Goal: Task Accomplishment & Management: Manage account settings

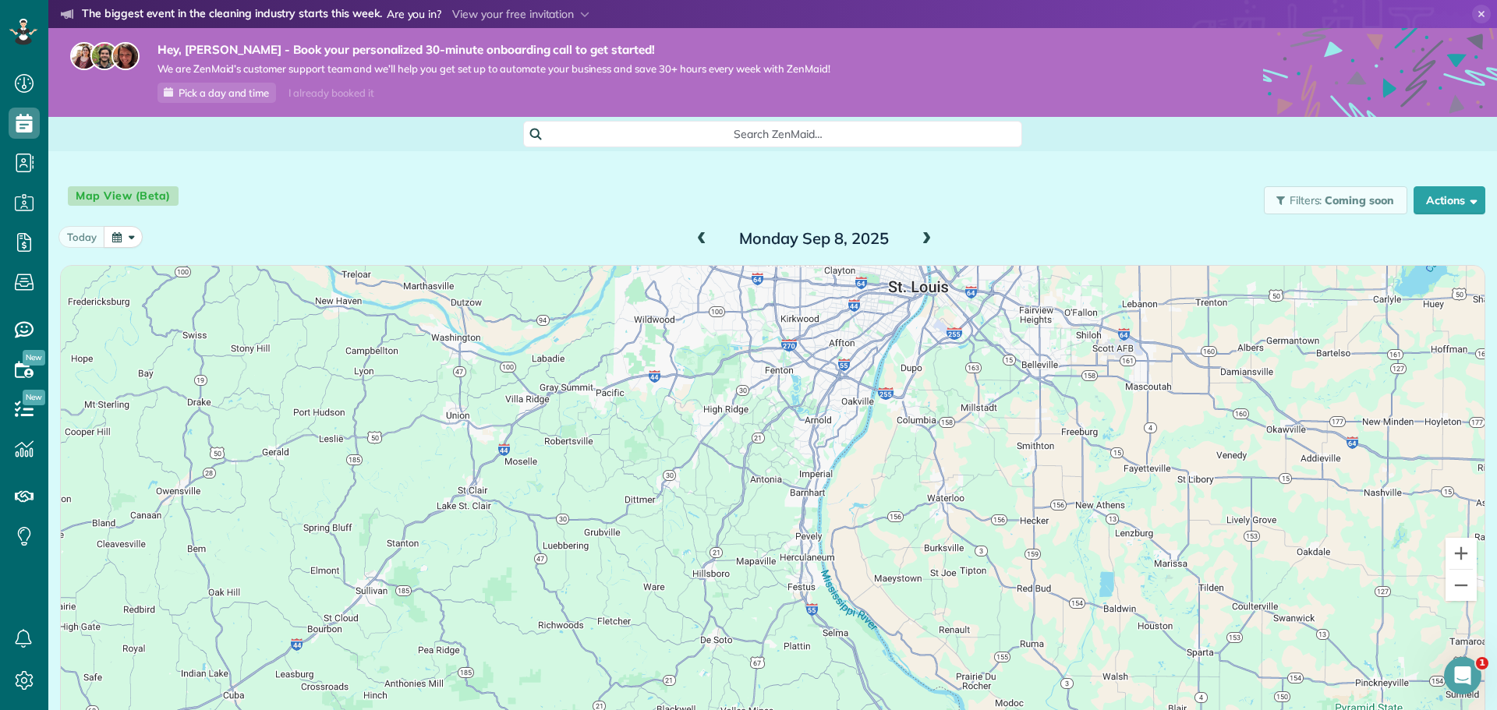
scroll to position [7, 7]
click at [25, 34] on icon at bounding box center [23, 31] width 9 height 6
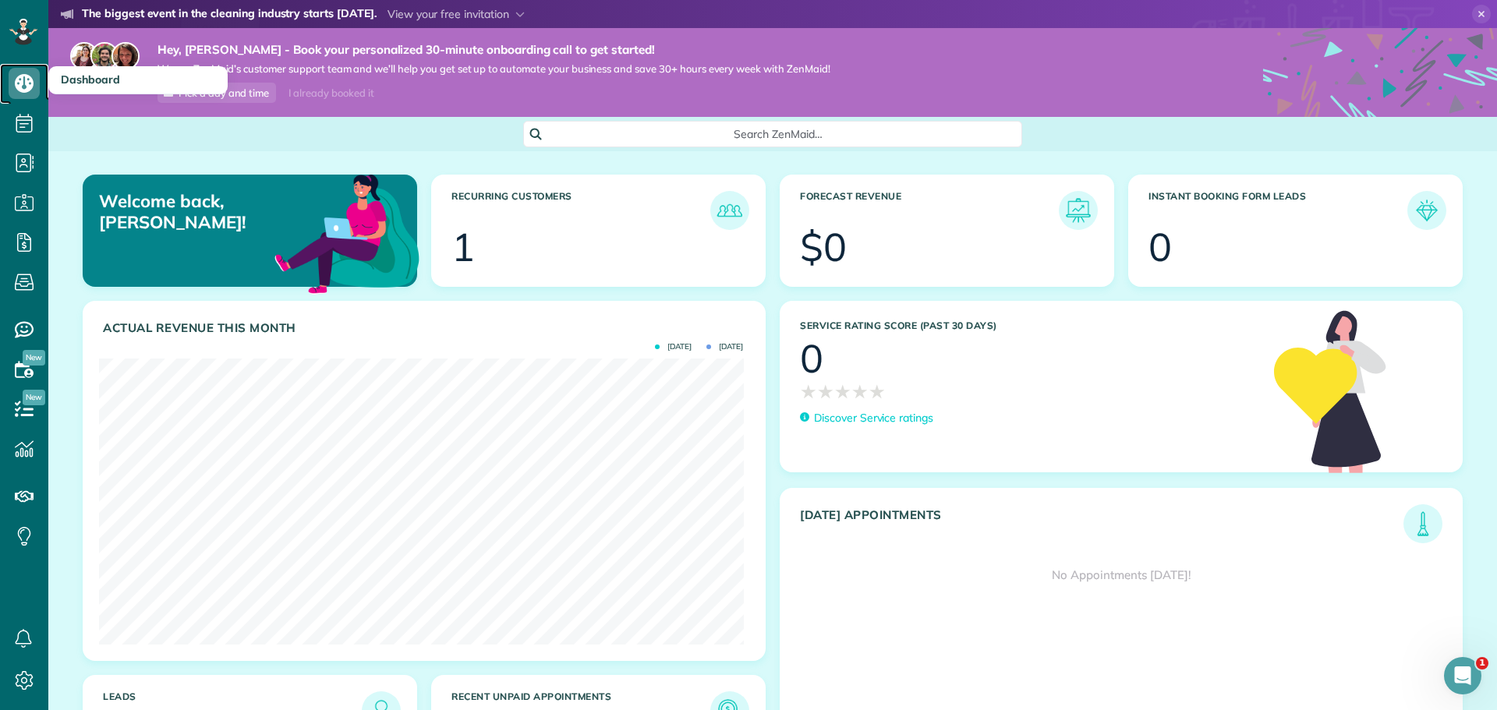
click at [16, 87] on icon at bounding box center [24, 83] width 31 height 31
click at [12, 87] on icon at bounding box center [24, 83] width 31 height 31
click at [20, 133] on icon at bounding box center [24, 123] width 31 height 31
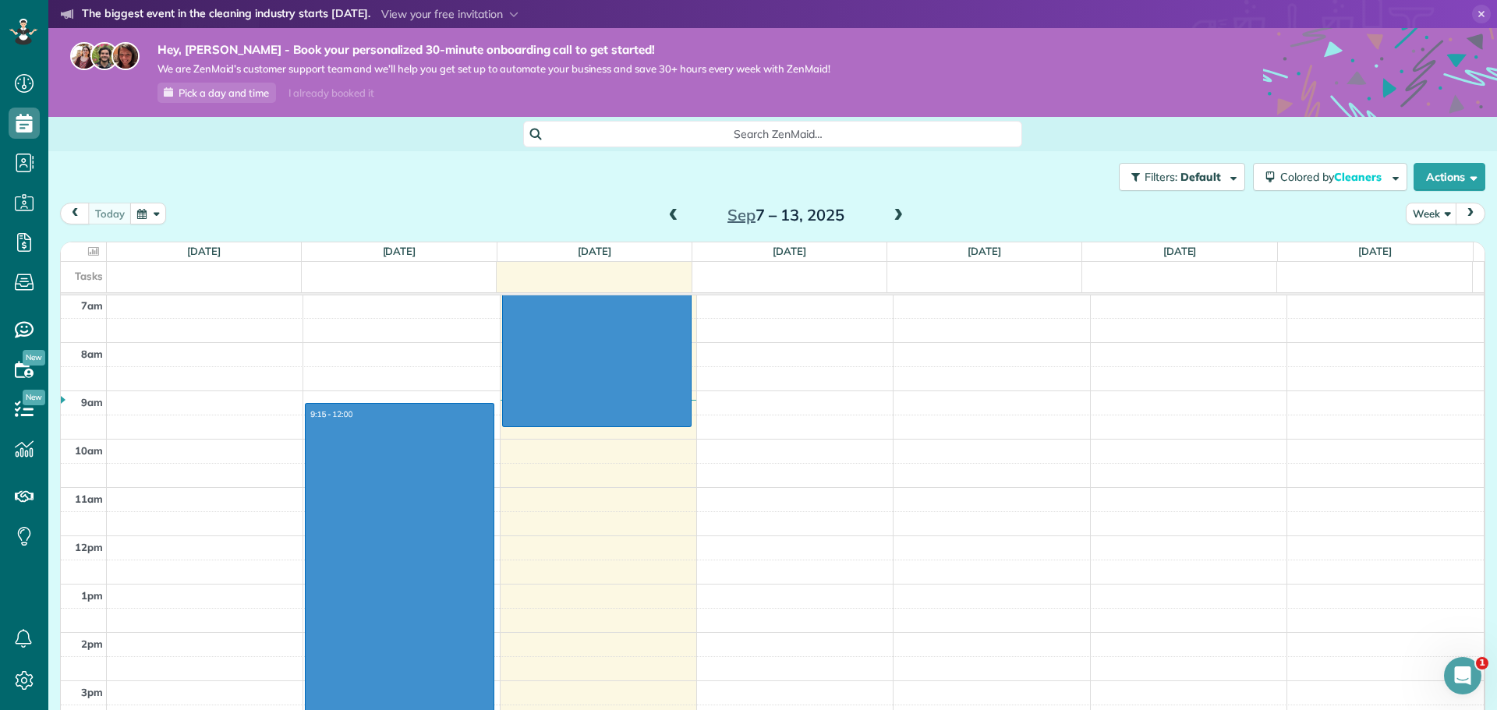
drag, startPoint x: 614, startPoint y: 416, endPoint x: 405, endPoint y: 409, distance: 208.3
click at [405, 409] on div "12am 1am 2am 3am 4am 5am 6am 7am 8am 9am 10am 11am 12pm 1pm 2pm 3pm 4pm 5pm 6pm…" at bounding box center [772, 536] width 1423 height 1160
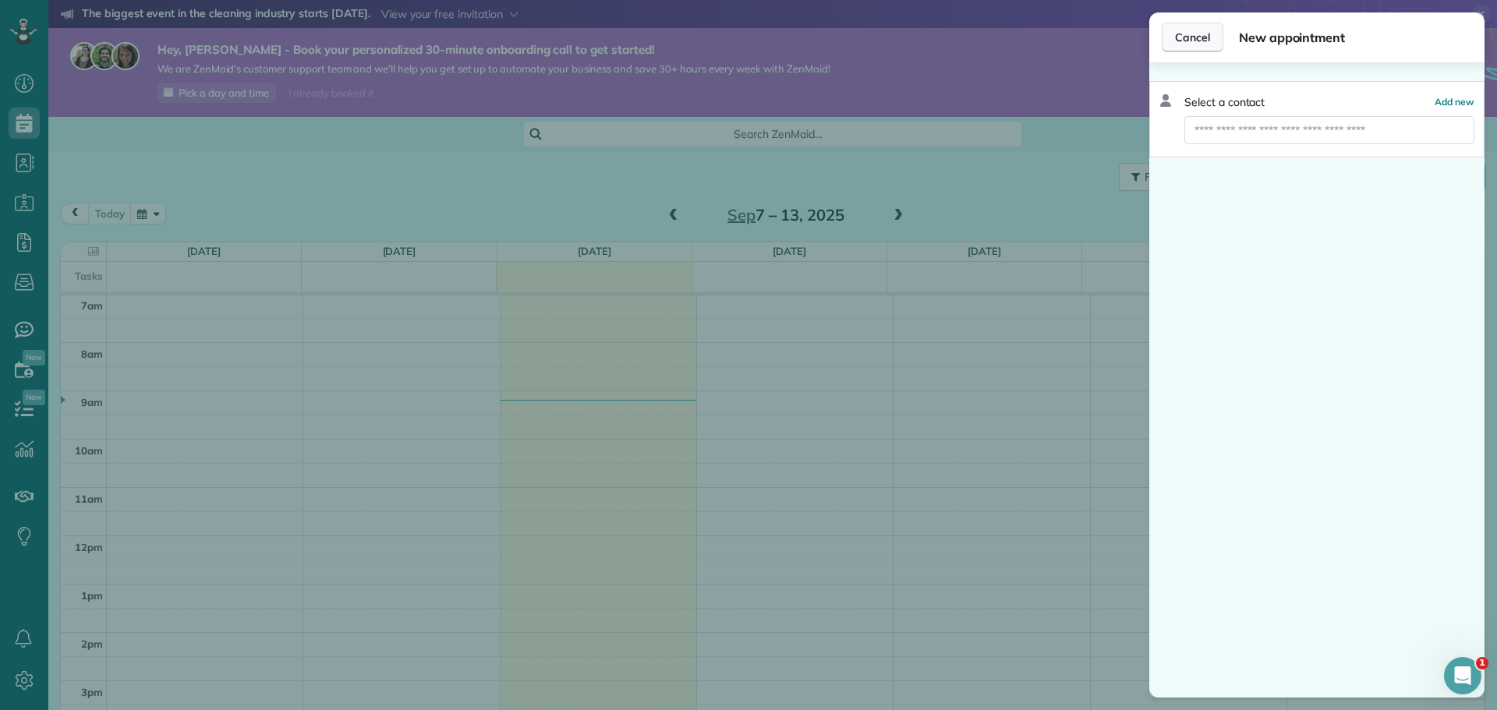
click at [1217, 36] on button "Cancel" at bounding box center [1193, 38] width 62 height 30
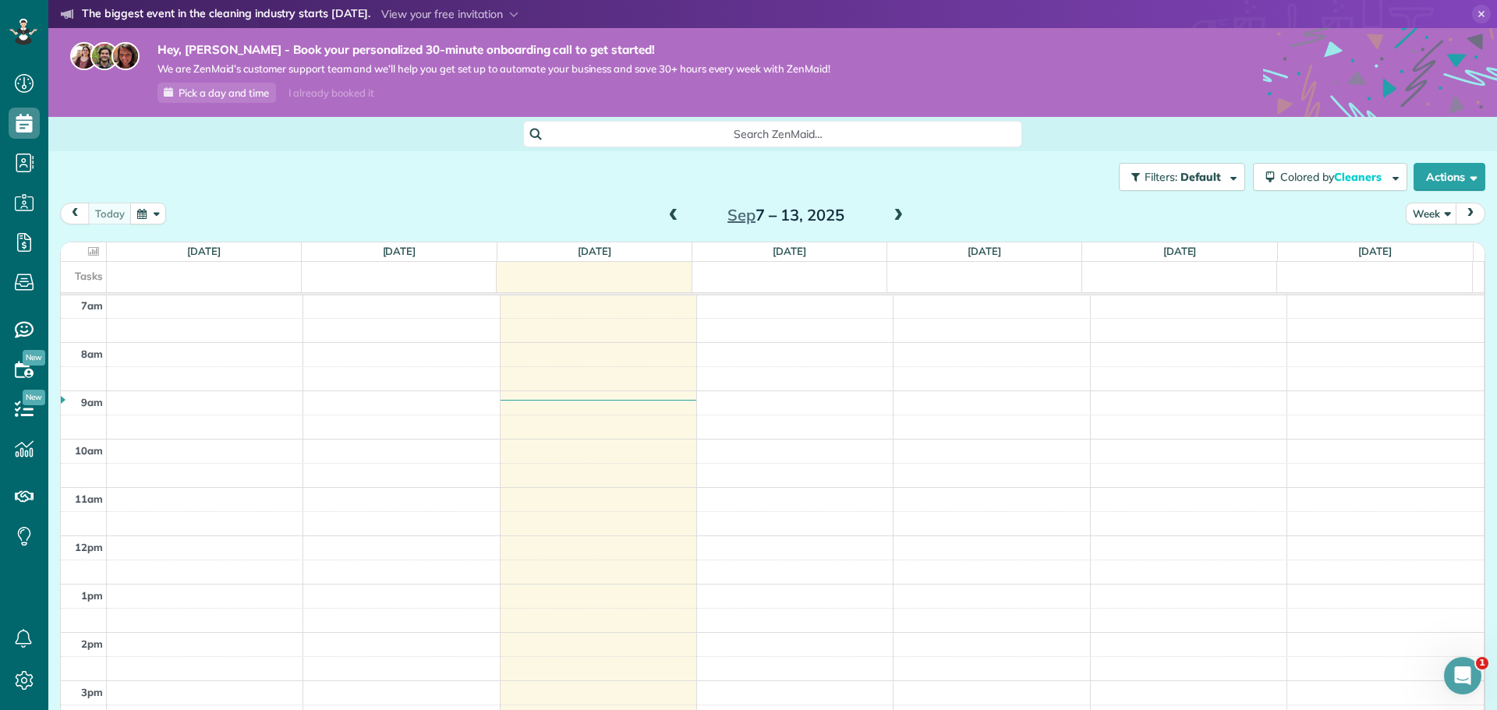
click at [568, 427] on div "12am 1am 2am 3am 4am 5am 6am 7am 8am 9am 10am 11am 12pm 1pm 2pm 3pm 4pm 5pm 6pm…" at bounding box center [772, 536] width 1423 height 1160
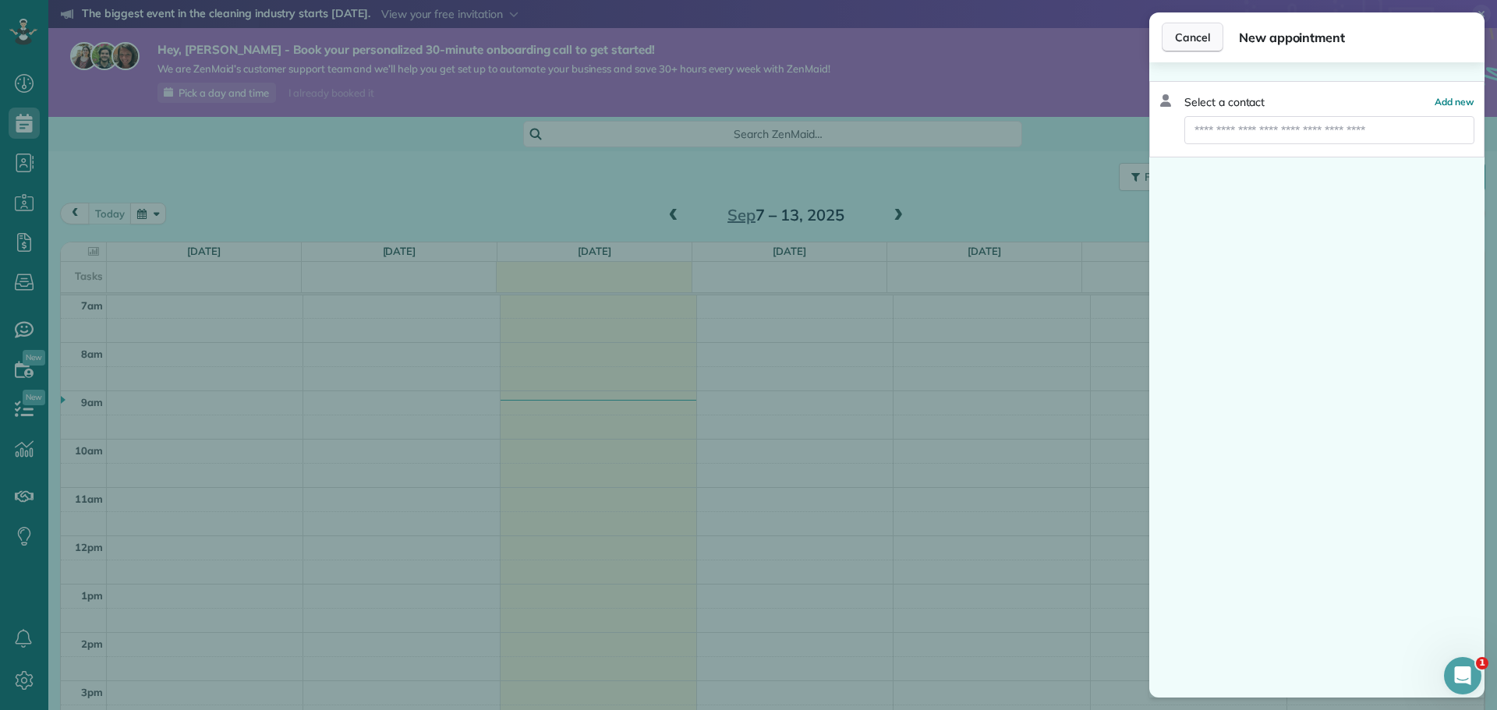
click at [1177, 31] on span "Cancel" at bounding box center [1192, 38] width 35 height 16
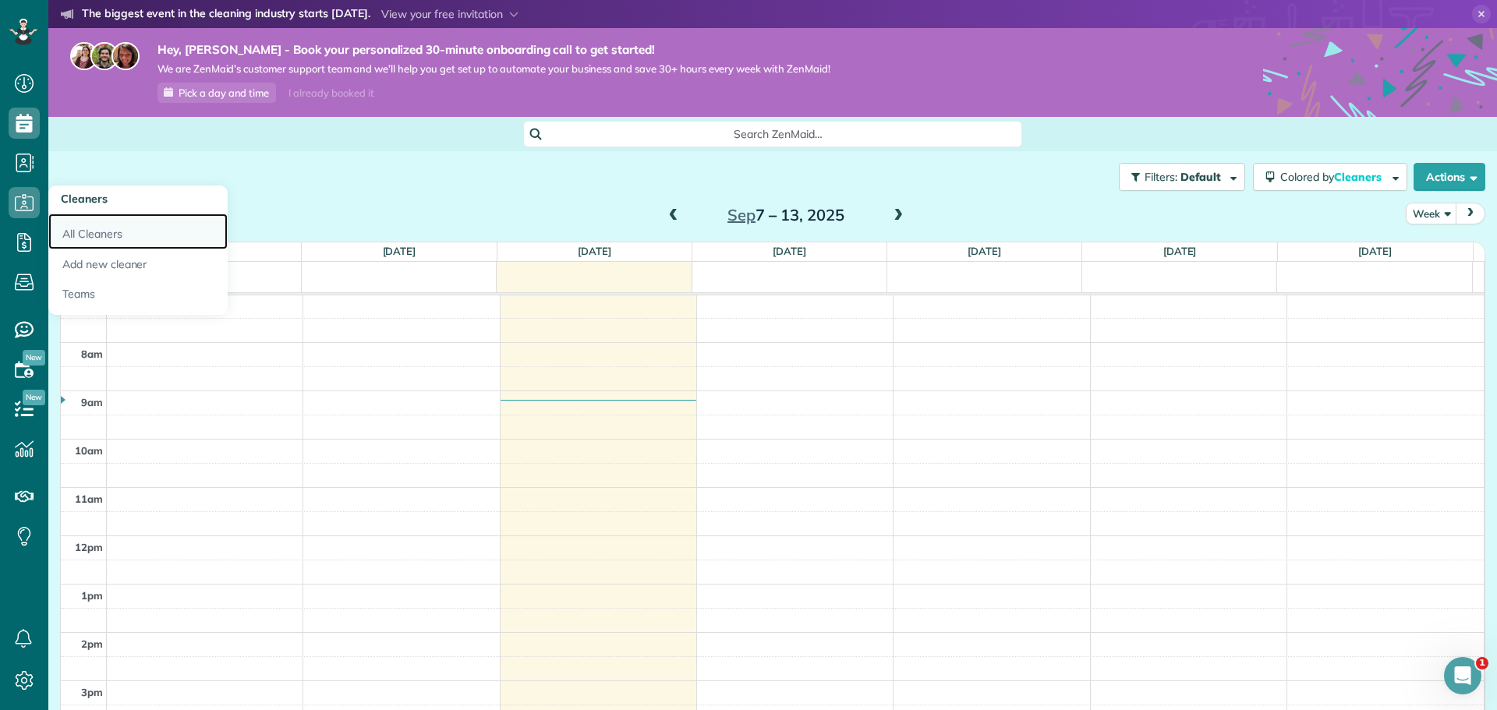
click at [95, 231] on link "All Cleaners" at bounding box center [137, 232] width 179 height 36
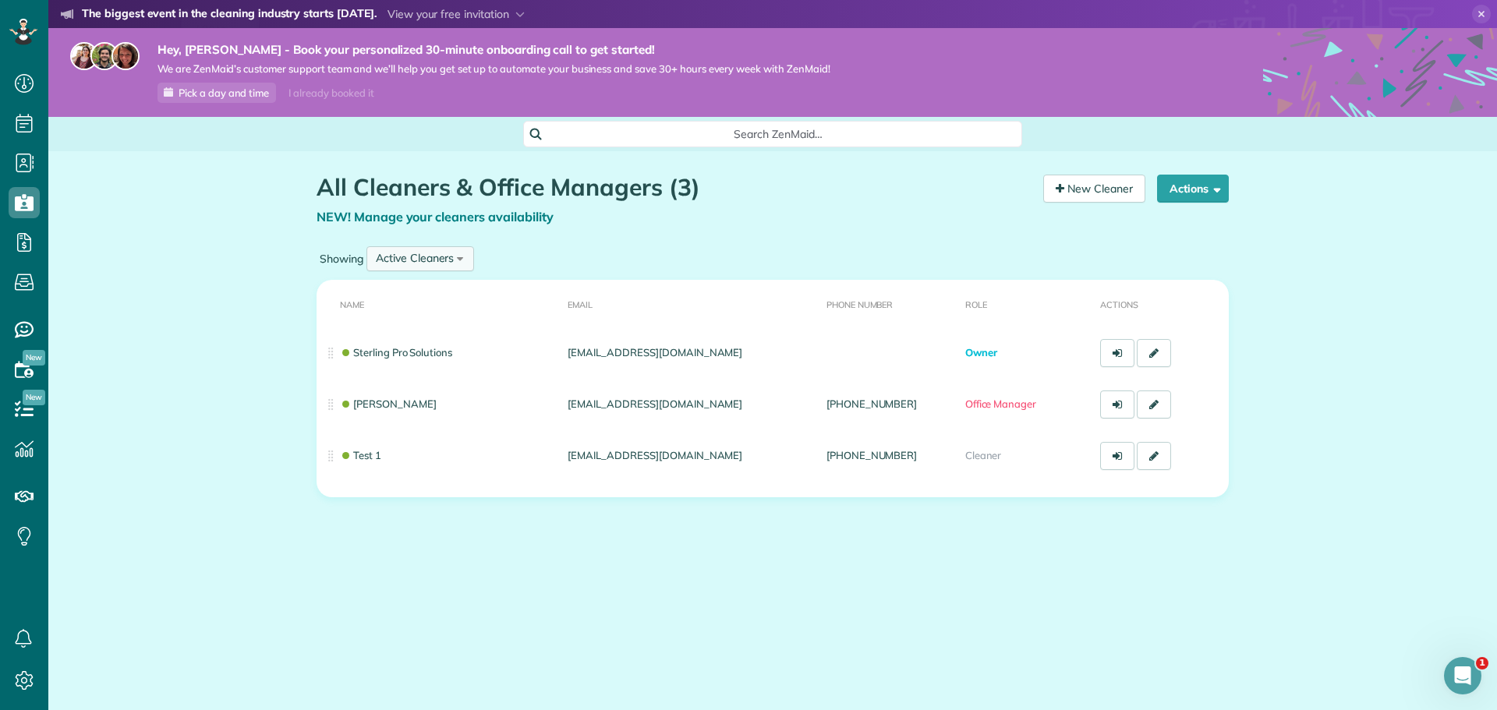
click at [418, 259] on div "Active Cleaners" at bounding box center [415, 258] width 78 height 16
click at [626, 566] on div "All Cleaners & Office Managers (3) NEW! Manage your cleaners availability Your …" at bounding box center [773, 381] width 936 height 460
click at [1206, 189] on button "Actions" at bounding box center [1193, 189] width 72 height 28
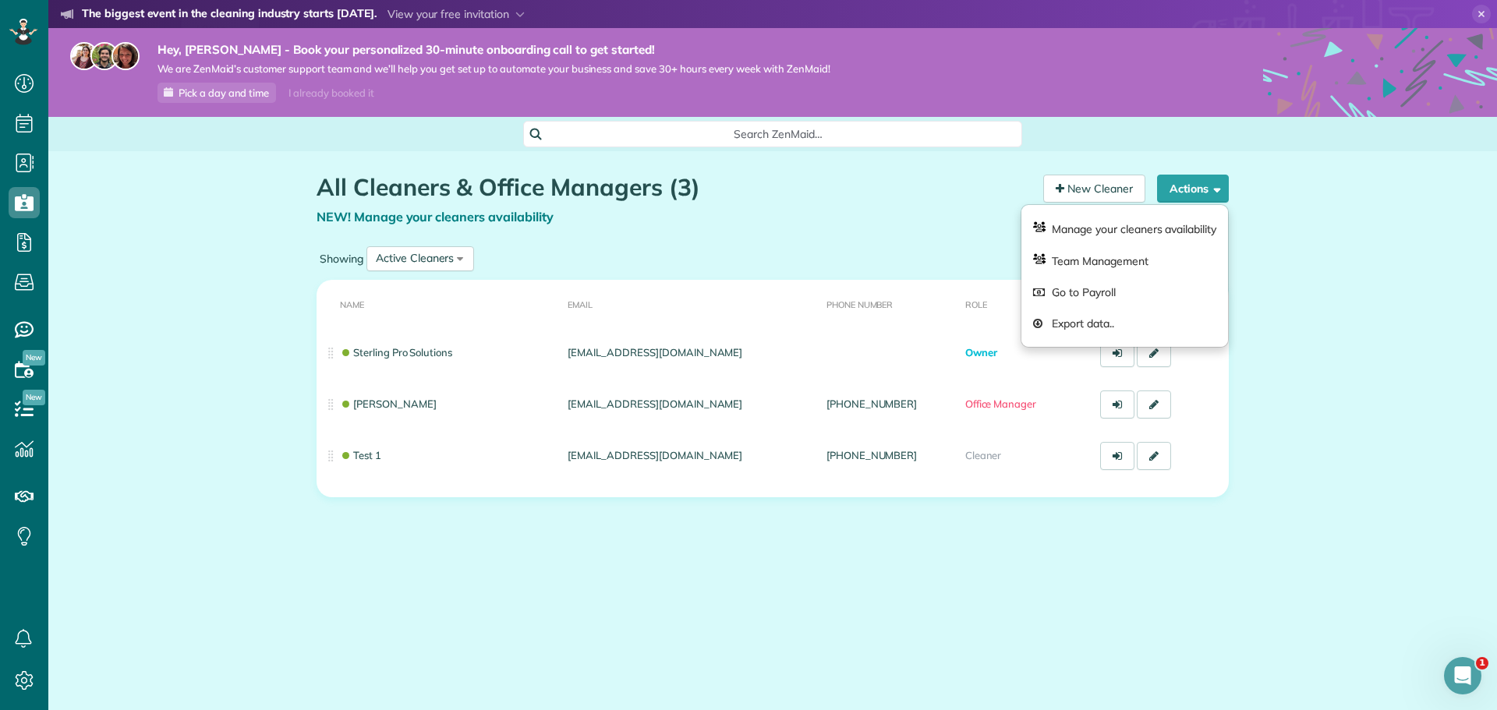
click at [1023, 532] on div "All Cleaners & Office Managers (3) NEW! Manage your cleaners availability Your …" at bounding box center [773, 381] width 936 height 460
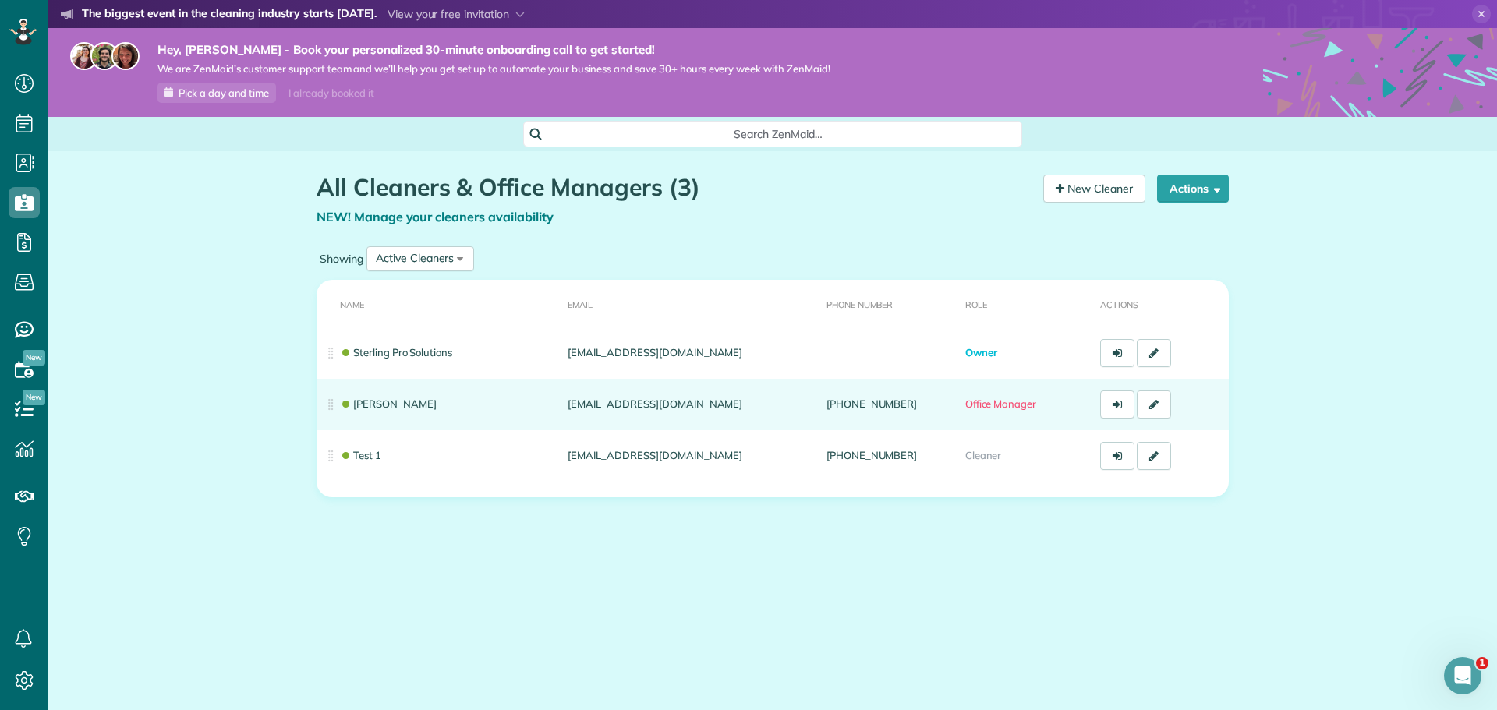
click at [664, 405] on td "[EMAIL_ADDRESS][DOMAIN_NAME]" at bounding box center [690, 404] width 258 height 51
click at [1154, 405] on icon at bounding box center [1153, 404] width 9 height 11
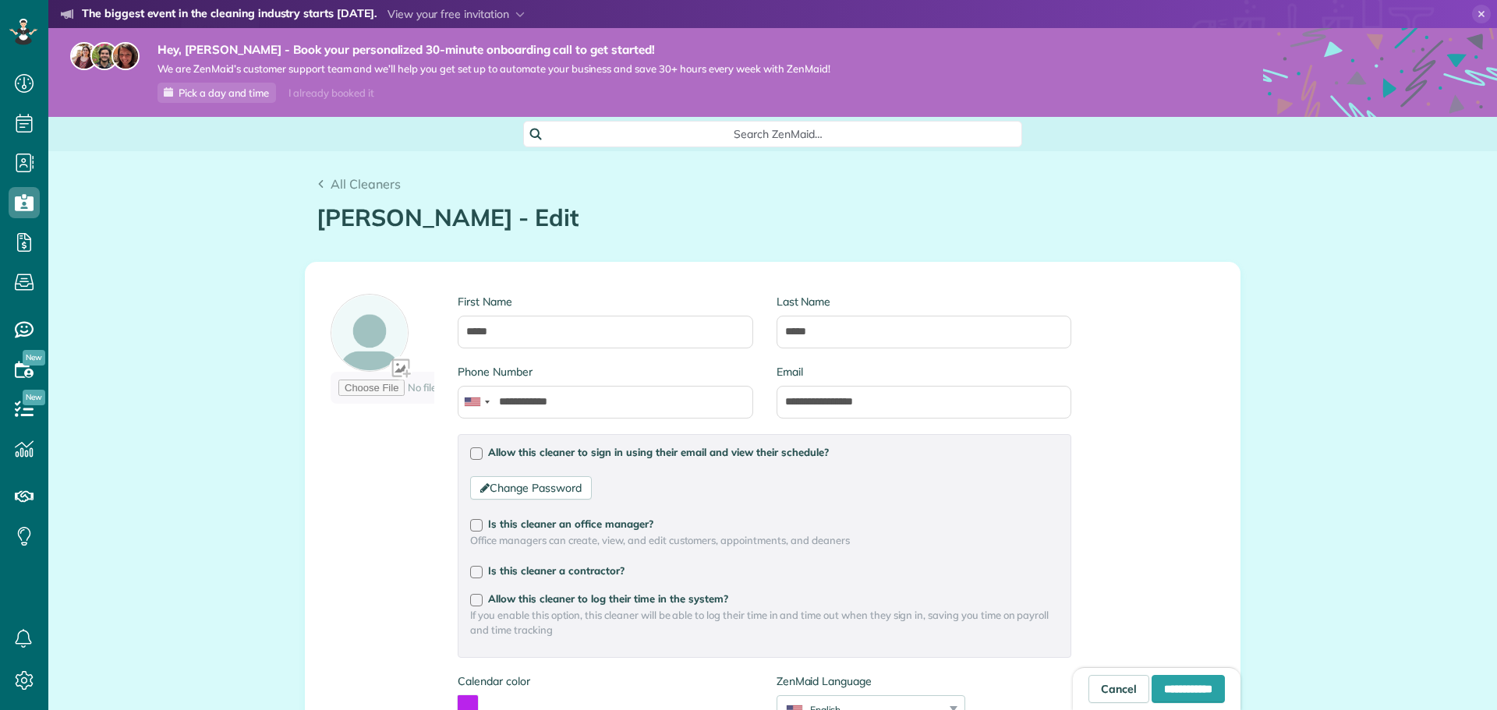
scroll to position [156, 0]
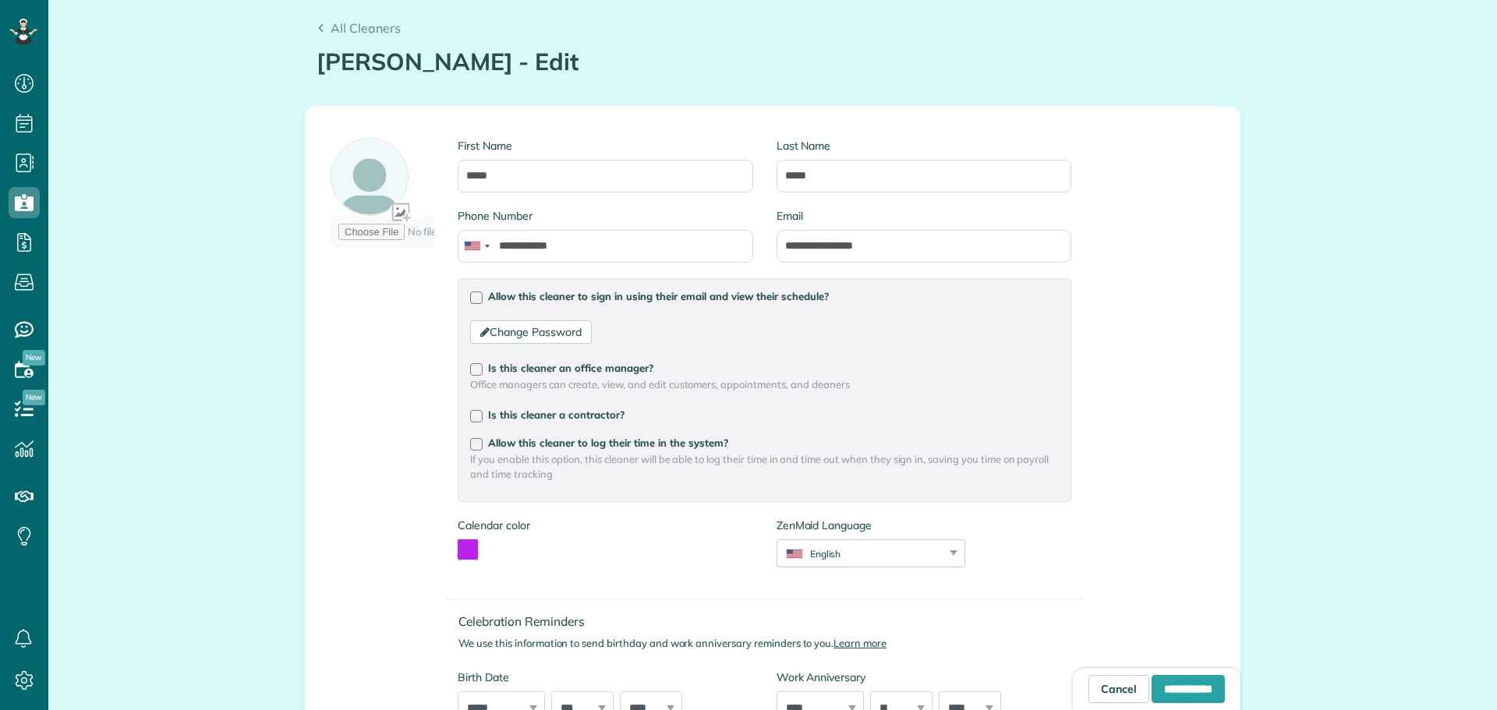
type input "**********"
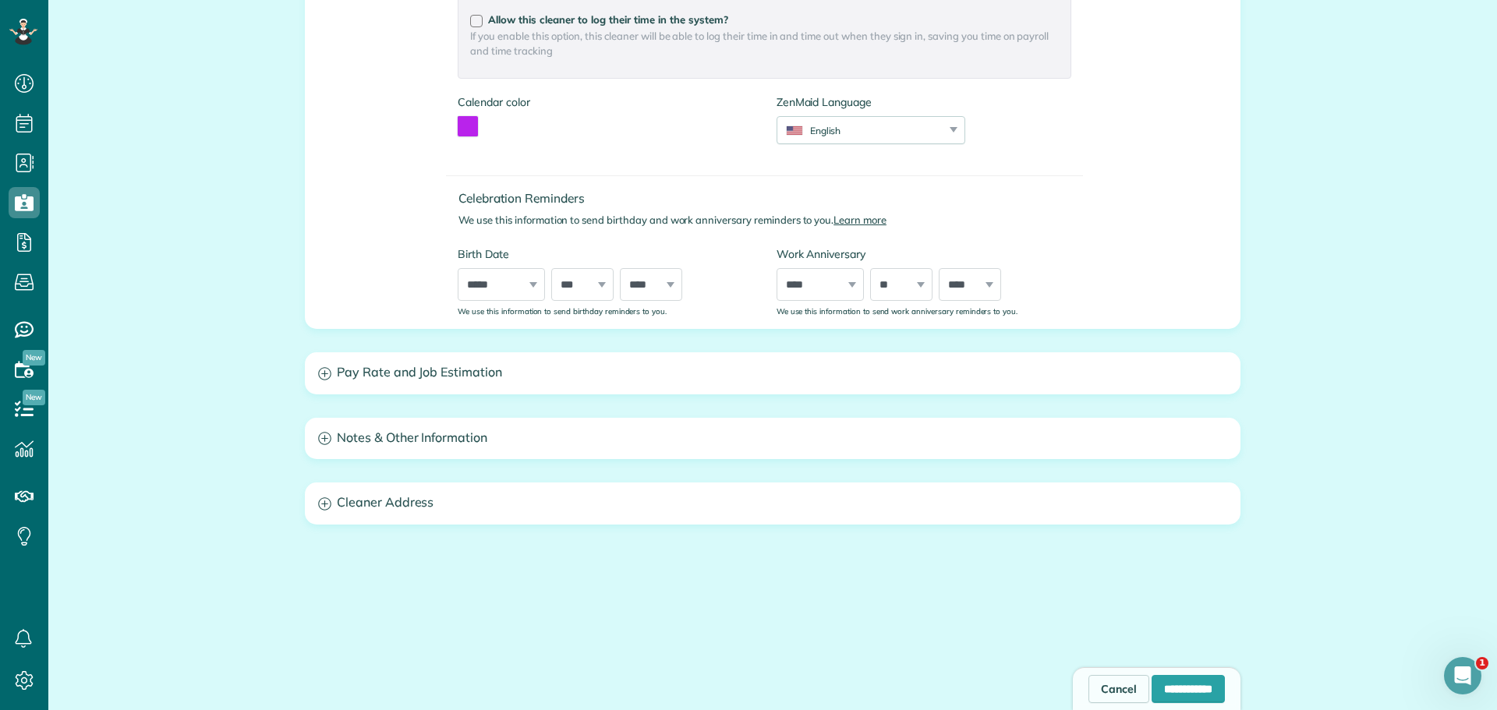
scroll to position [604, 0]
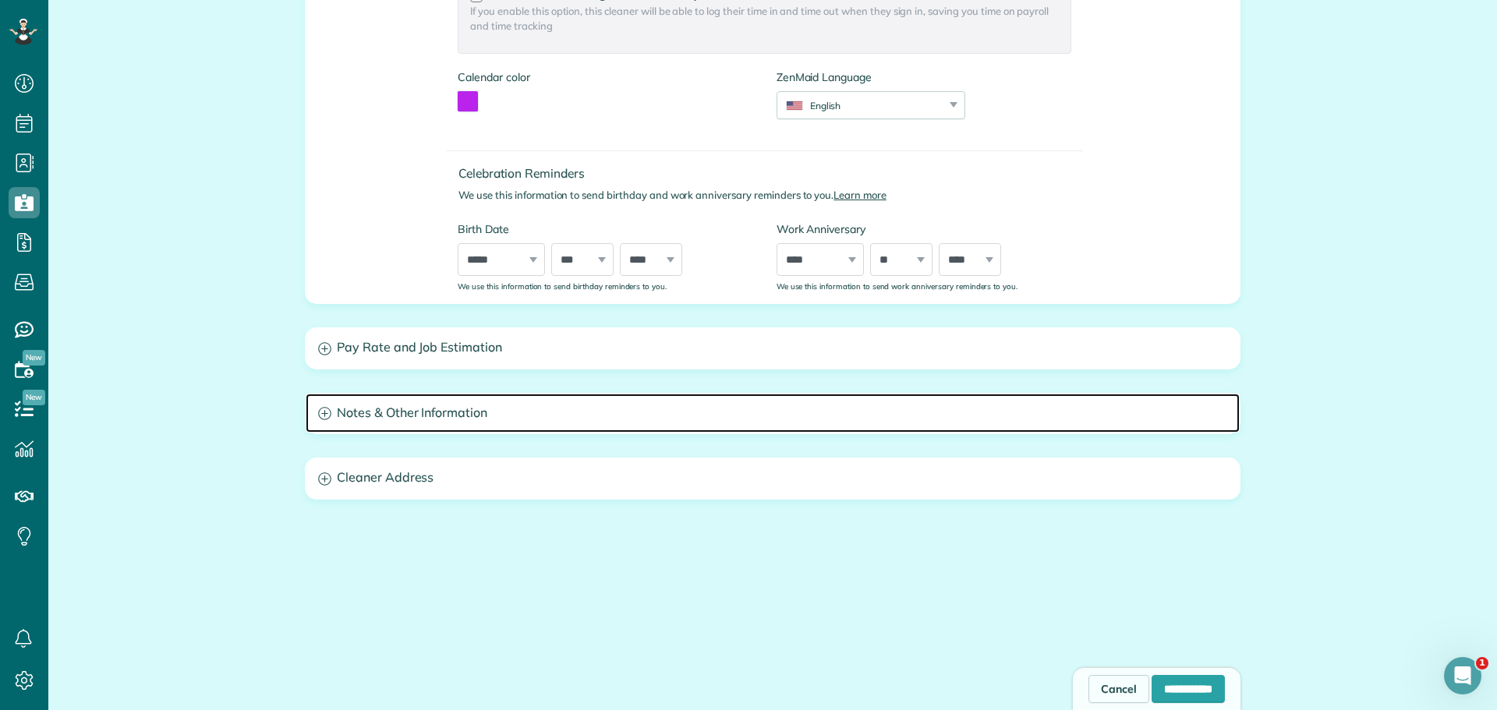
click at [356, 412] on h3 "Notes & Other Information" at bounding box center [773, 414] width 934 height 40
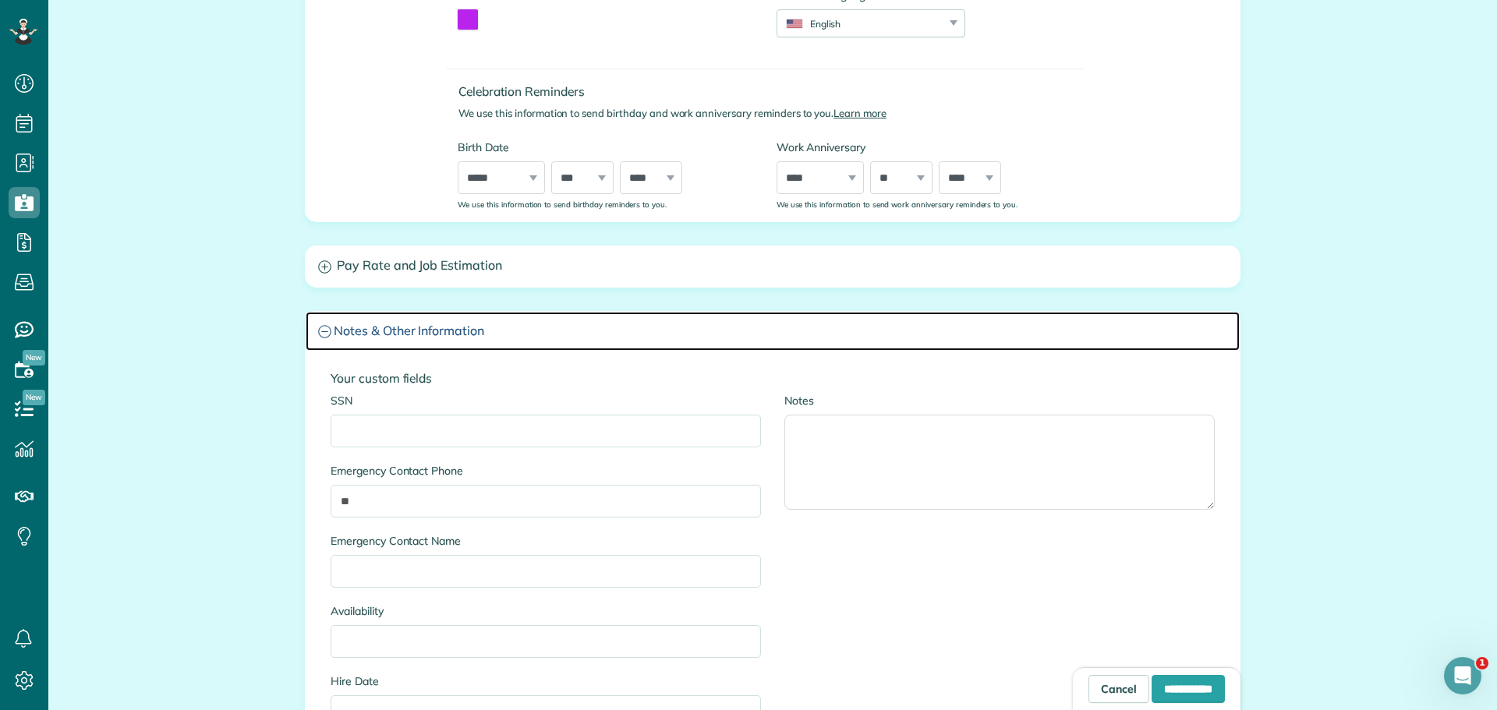
scroll to position [682, 0]
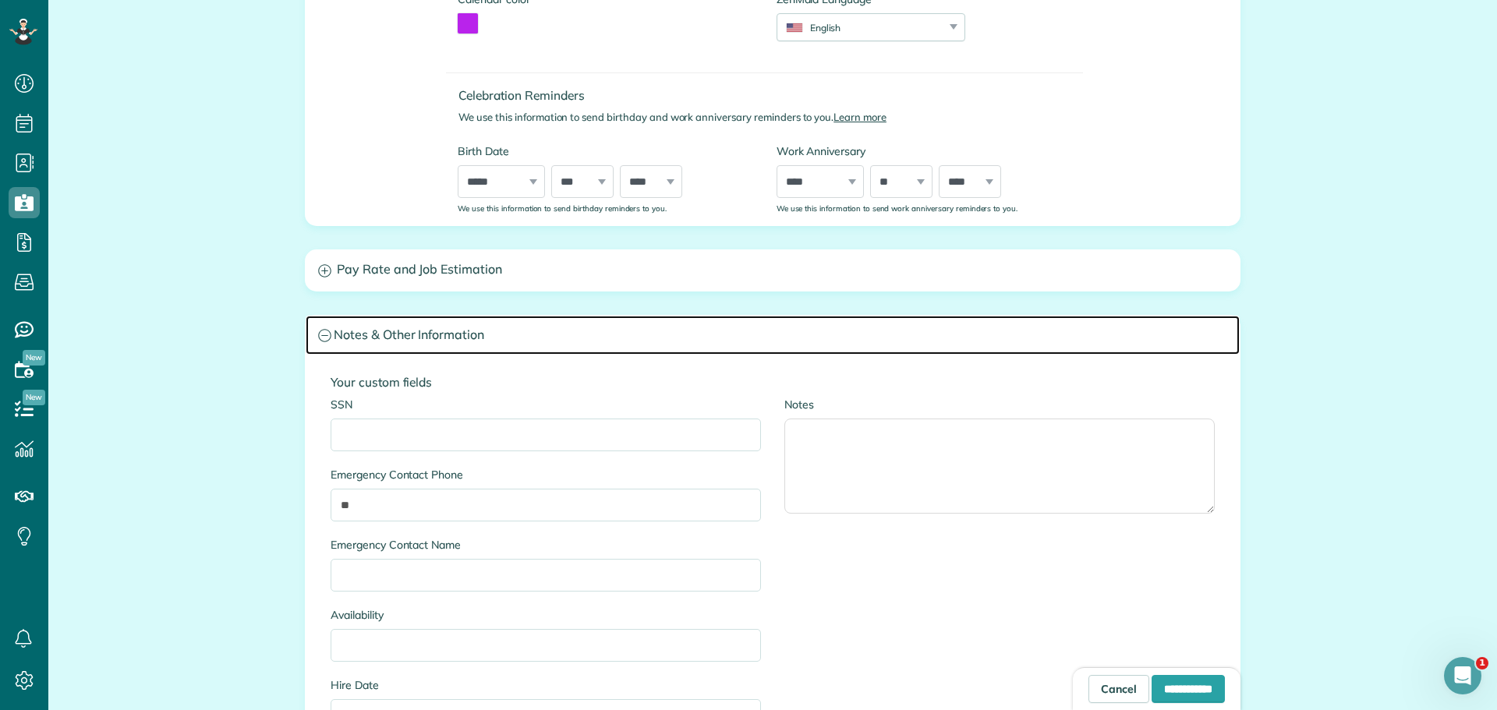
click at [318, 339] on icon at bounding box center [324, 335] width 13 height 13
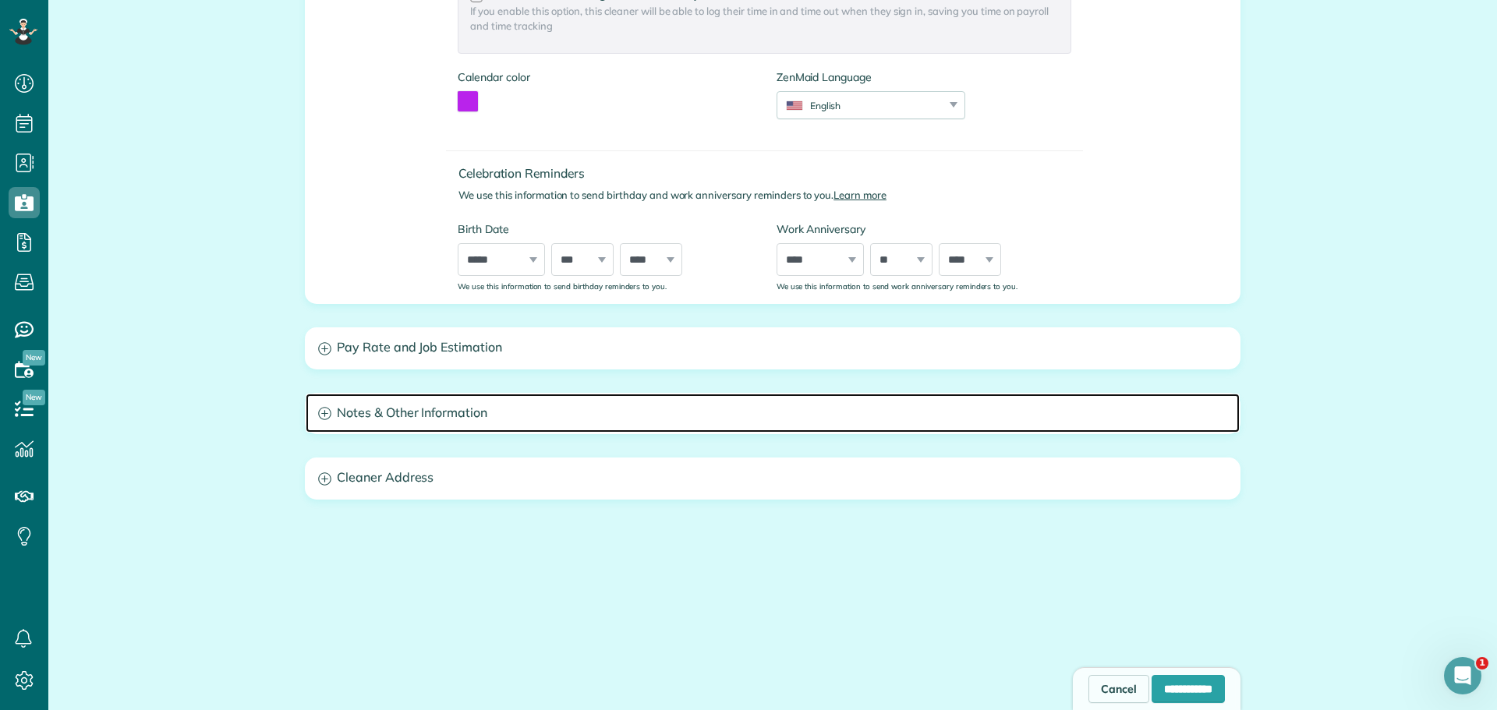
scroll to position [604, 0]
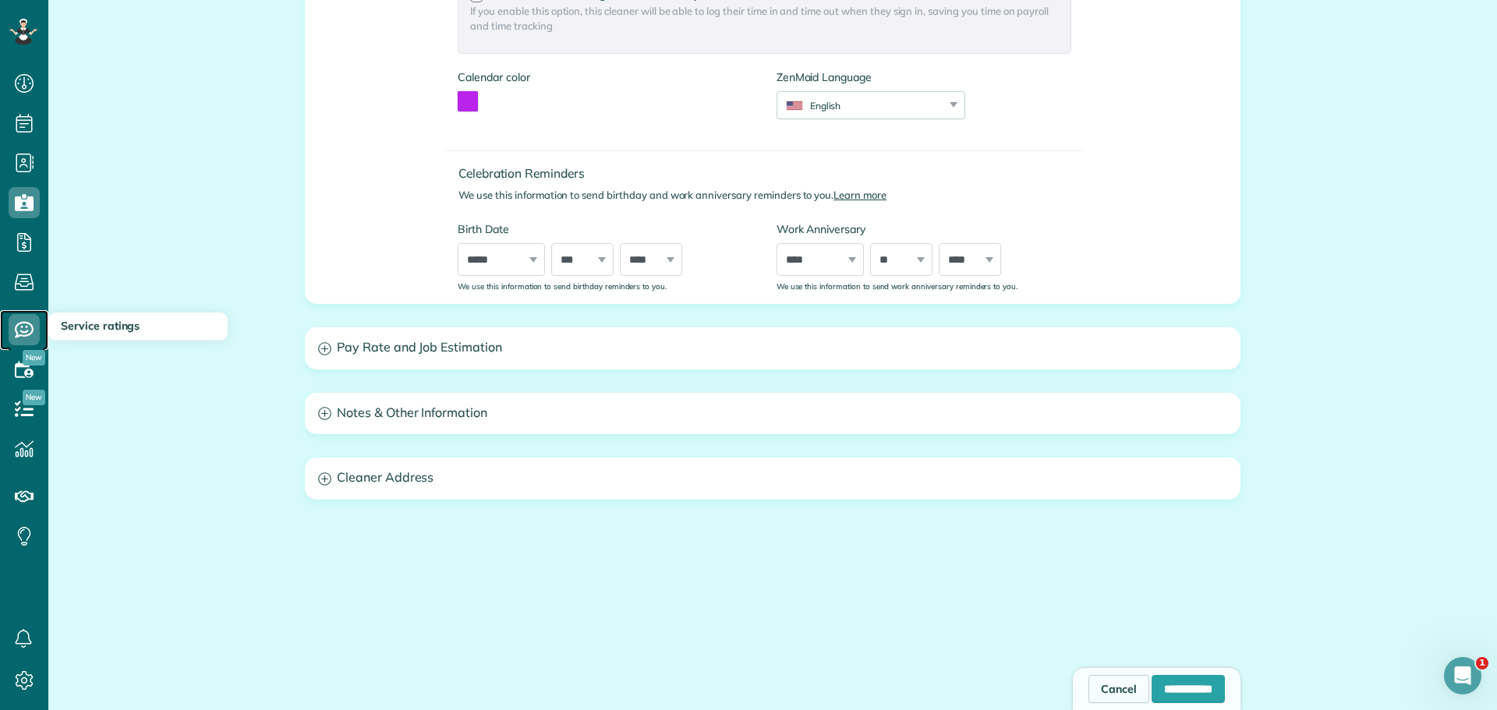
click at [22, 345] on span "Service ratings" at bounding box center [24, 345] width 31 height 1
